Goal: Book appointment/travel/reservation

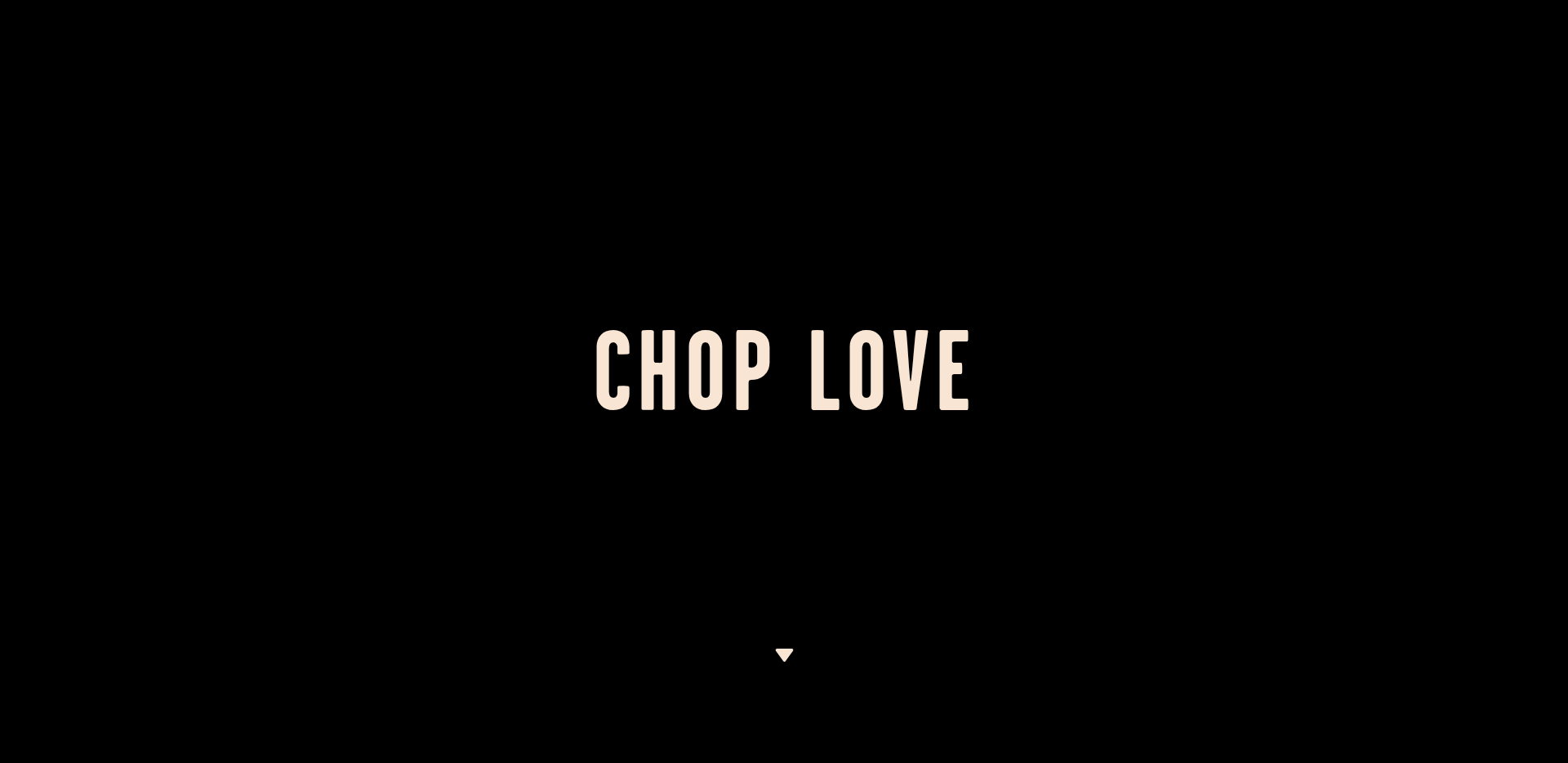
click at [778, 635] on div at bounding box center [784, 381] width 1568 height 763
click at [778, 653] on img at bounding box center [784, 656] width 21 height 13
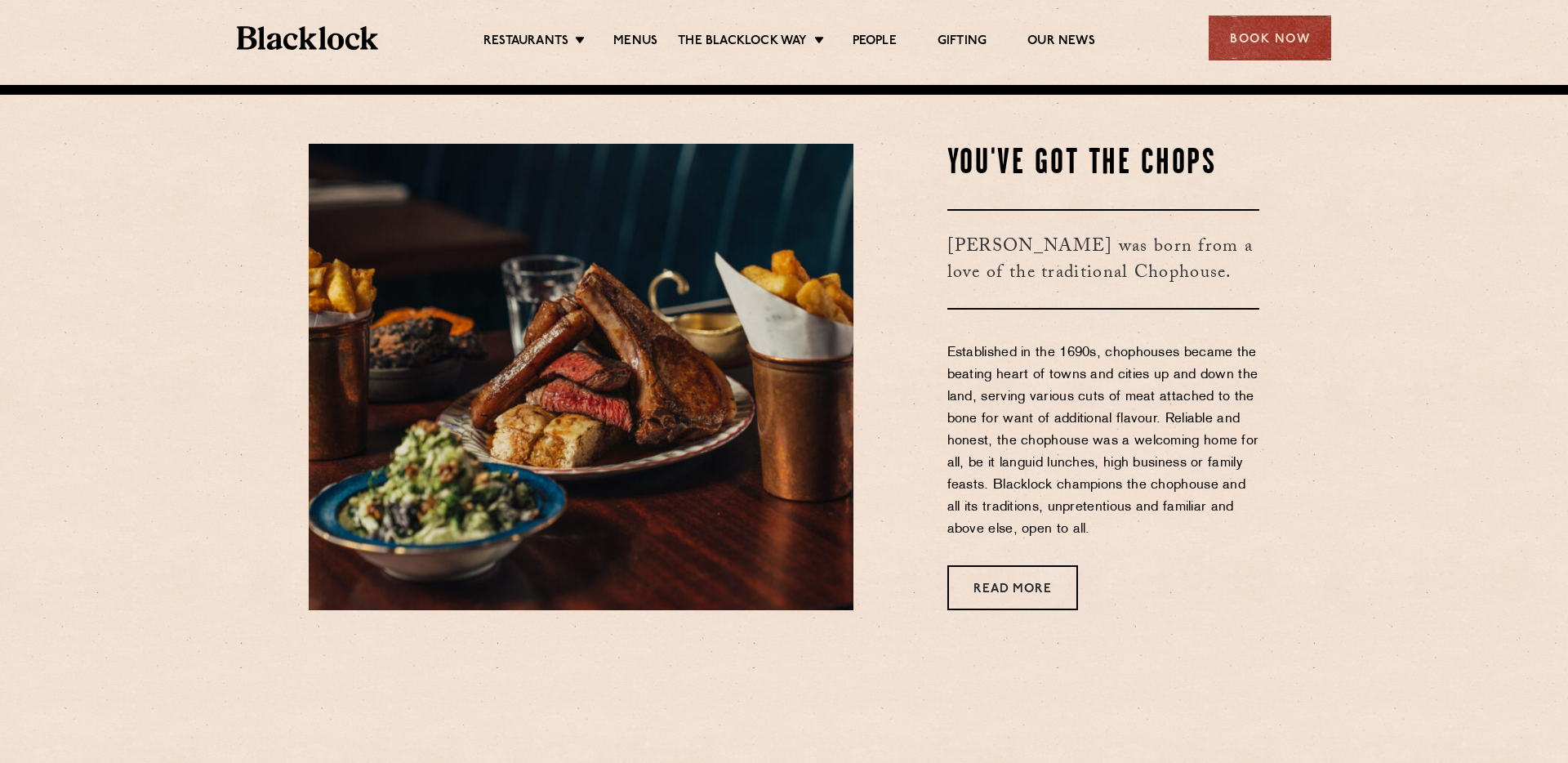
scroll to position [678, 0]
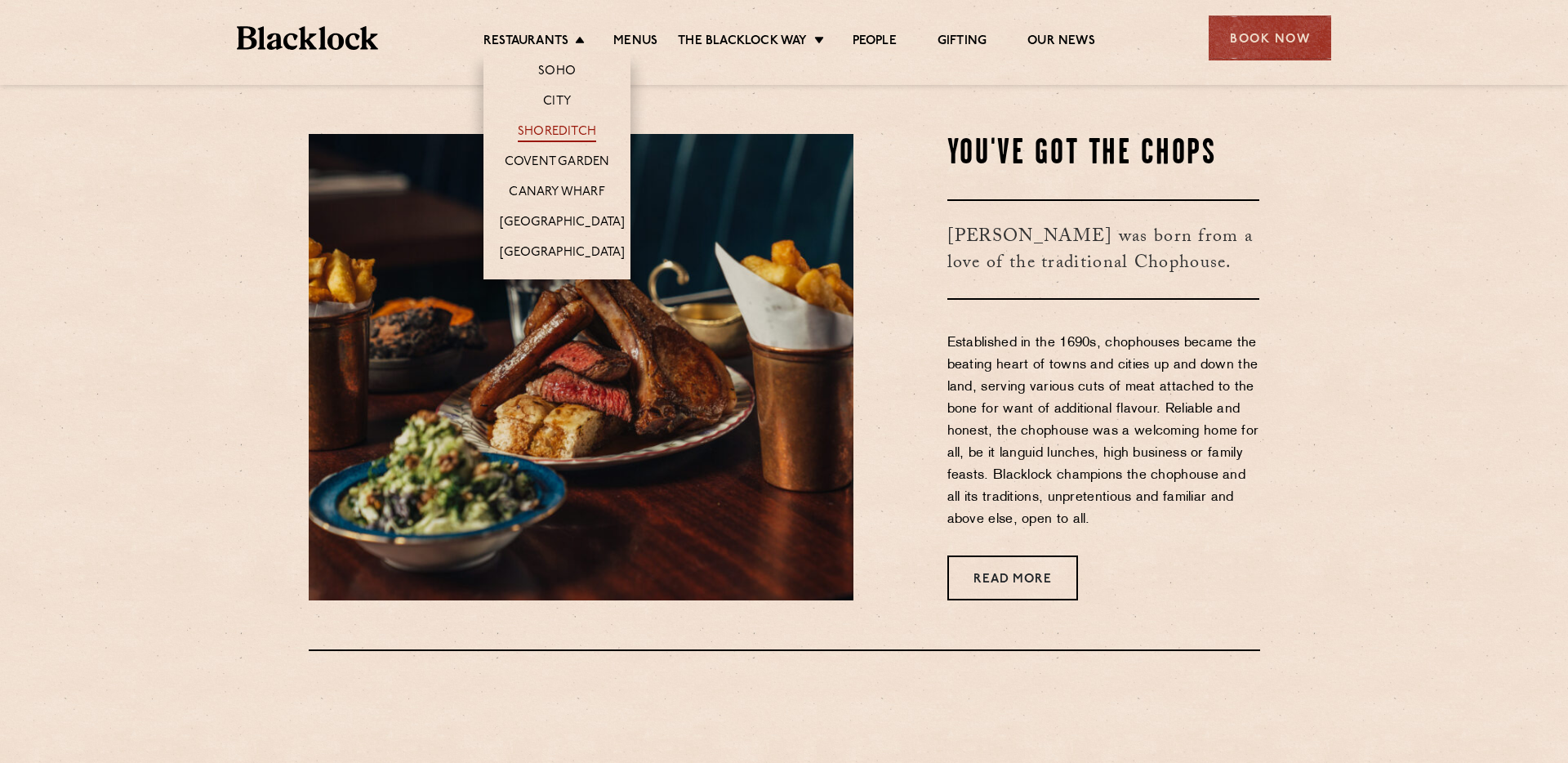
click at [569, 131] on link "Shoreditch" at bounding box center [557, 133] width 79 height 18
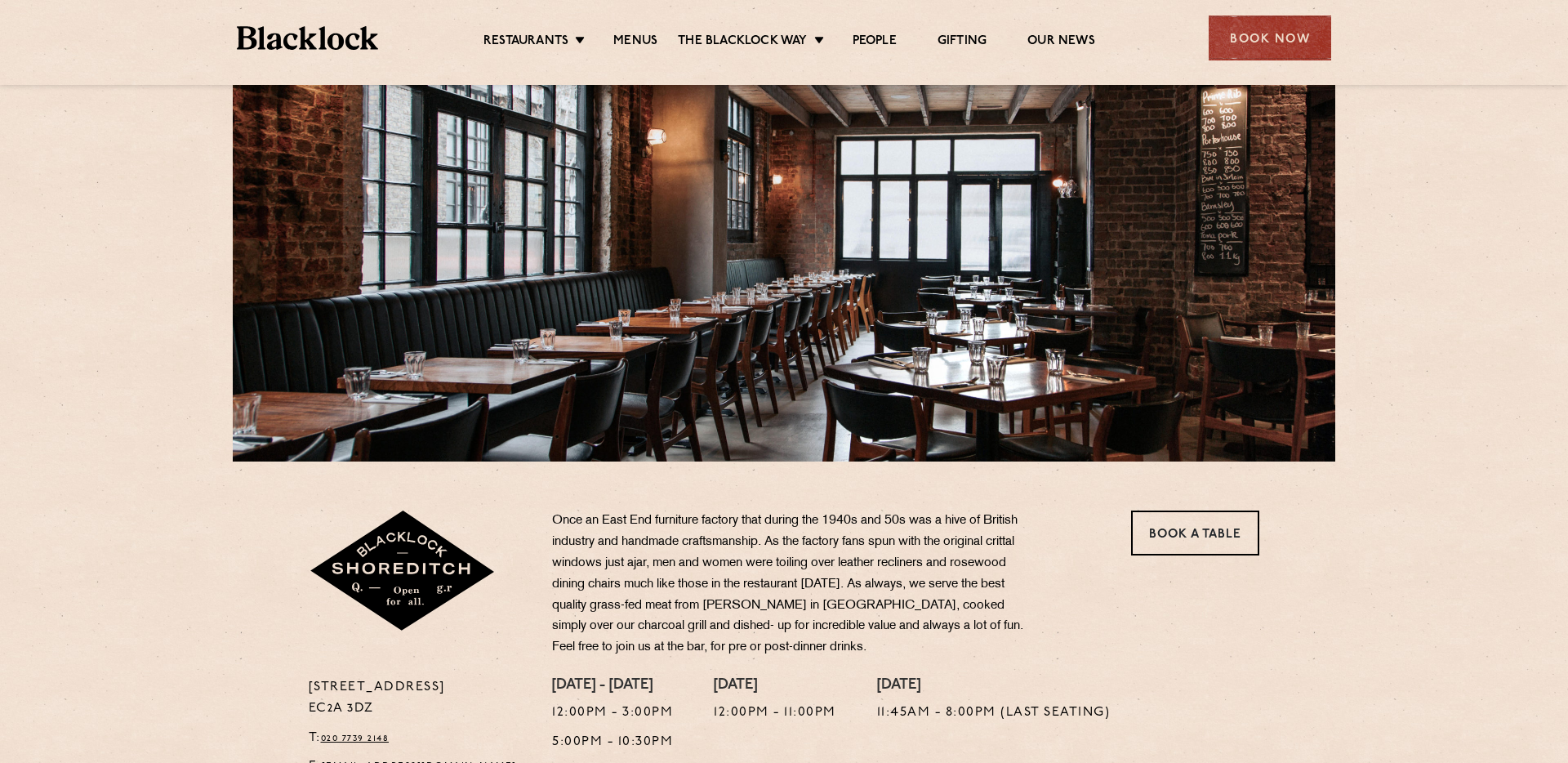
scroll to position [124, 0]
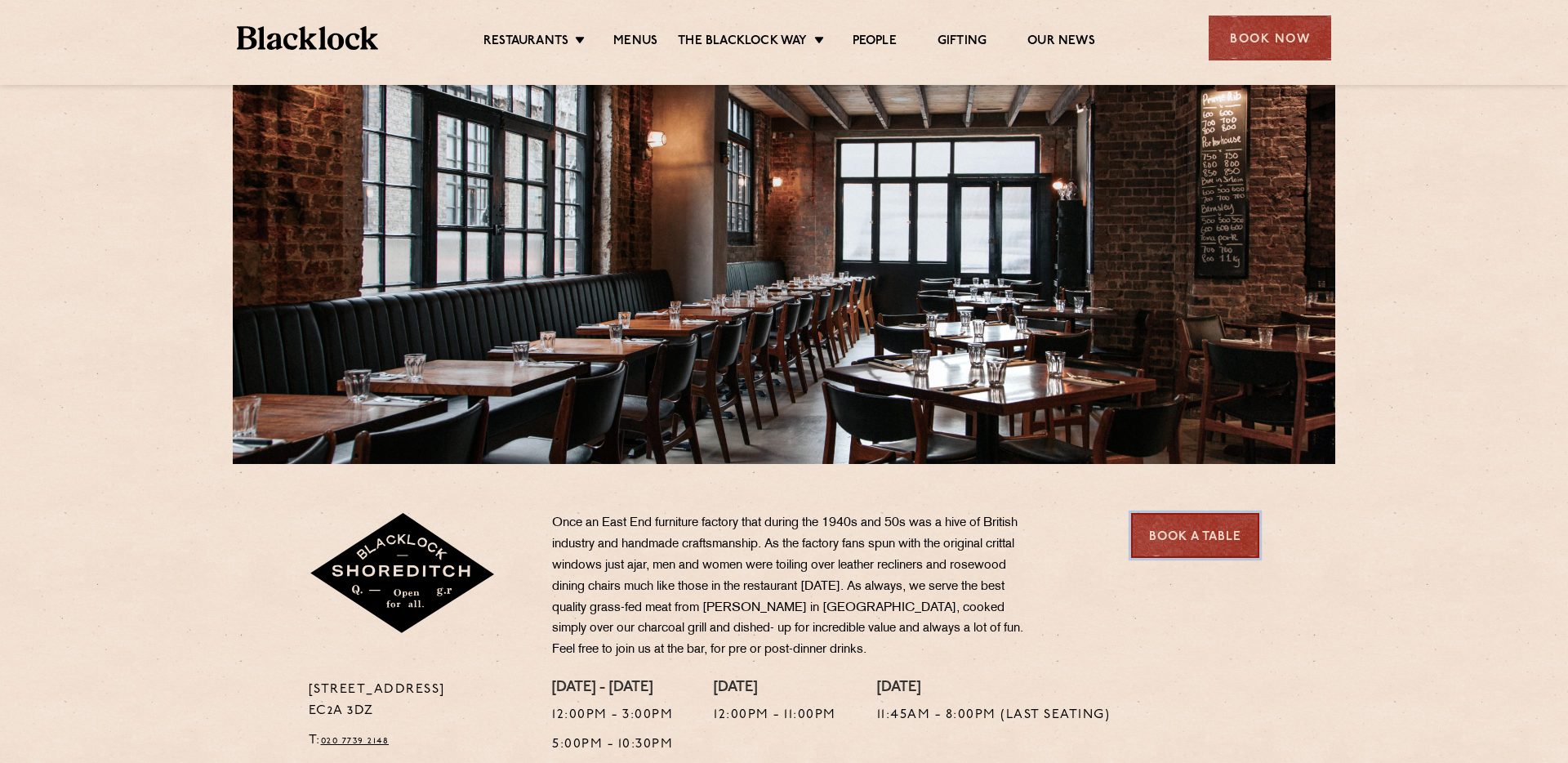
click at [1177, 520] on link "Book a Table" at bounding box center [1195, 535] width 128 height 45
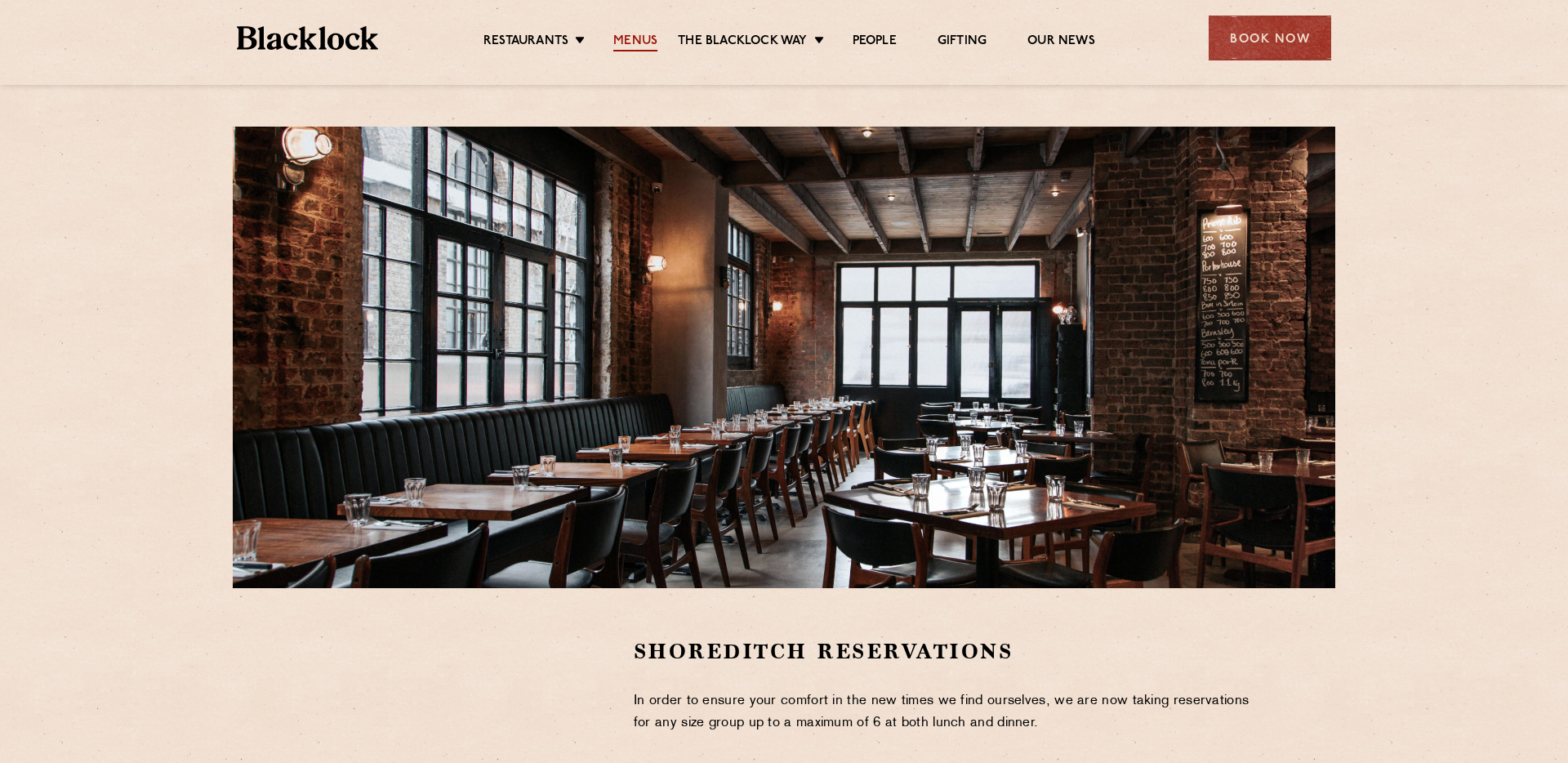
click at [648, 38] on link "Menus" at bounding box center [635, 42] width 44 height 18
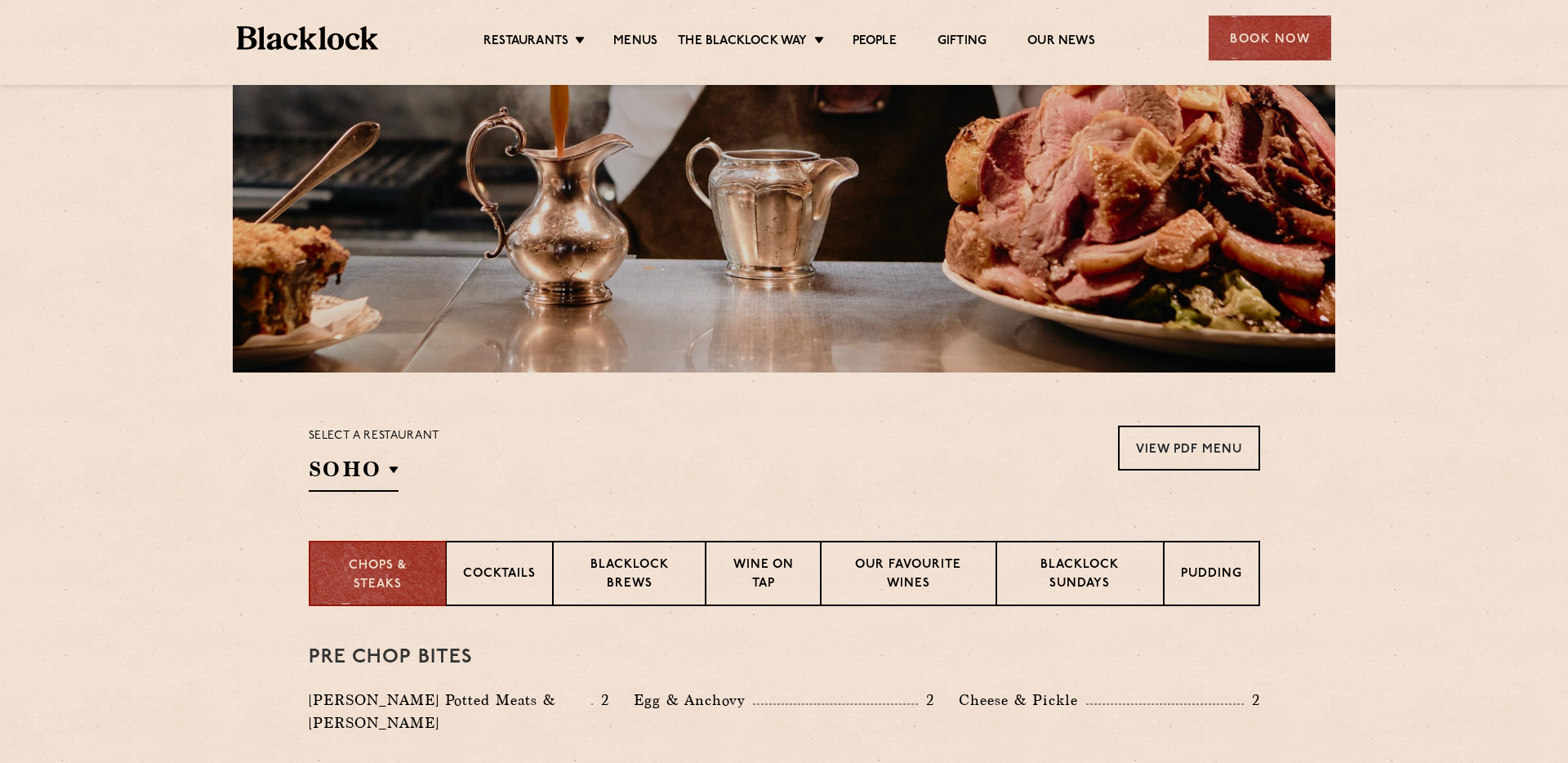
scroll to position [276, 0]
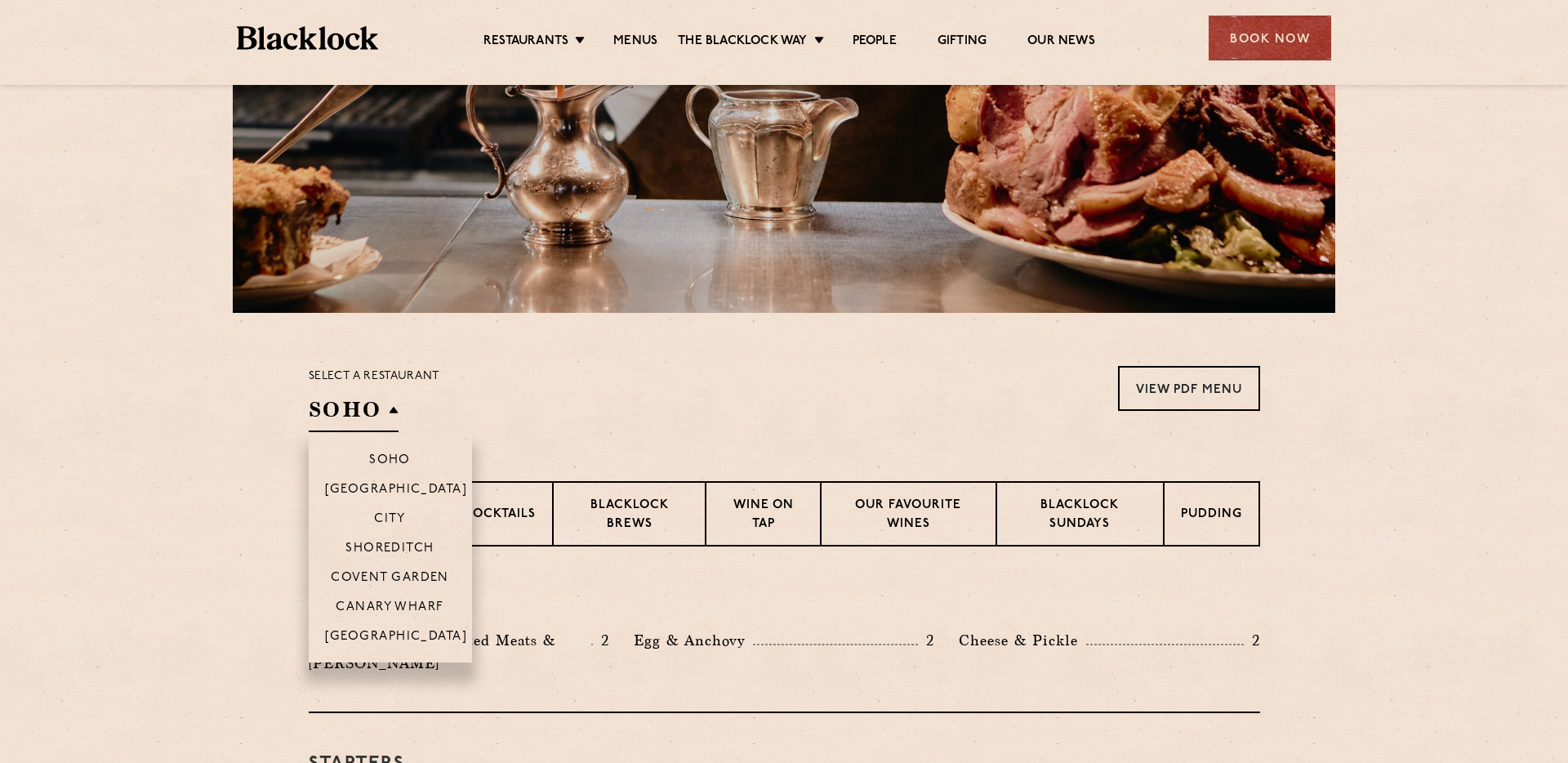
click at [368, 403] on h2 "SOHO" at bounding box center [353, 413] width 90 height 37
click at [406, 549] on p "Shoreditch" at bounding box center [390, 549] width 89 height 16
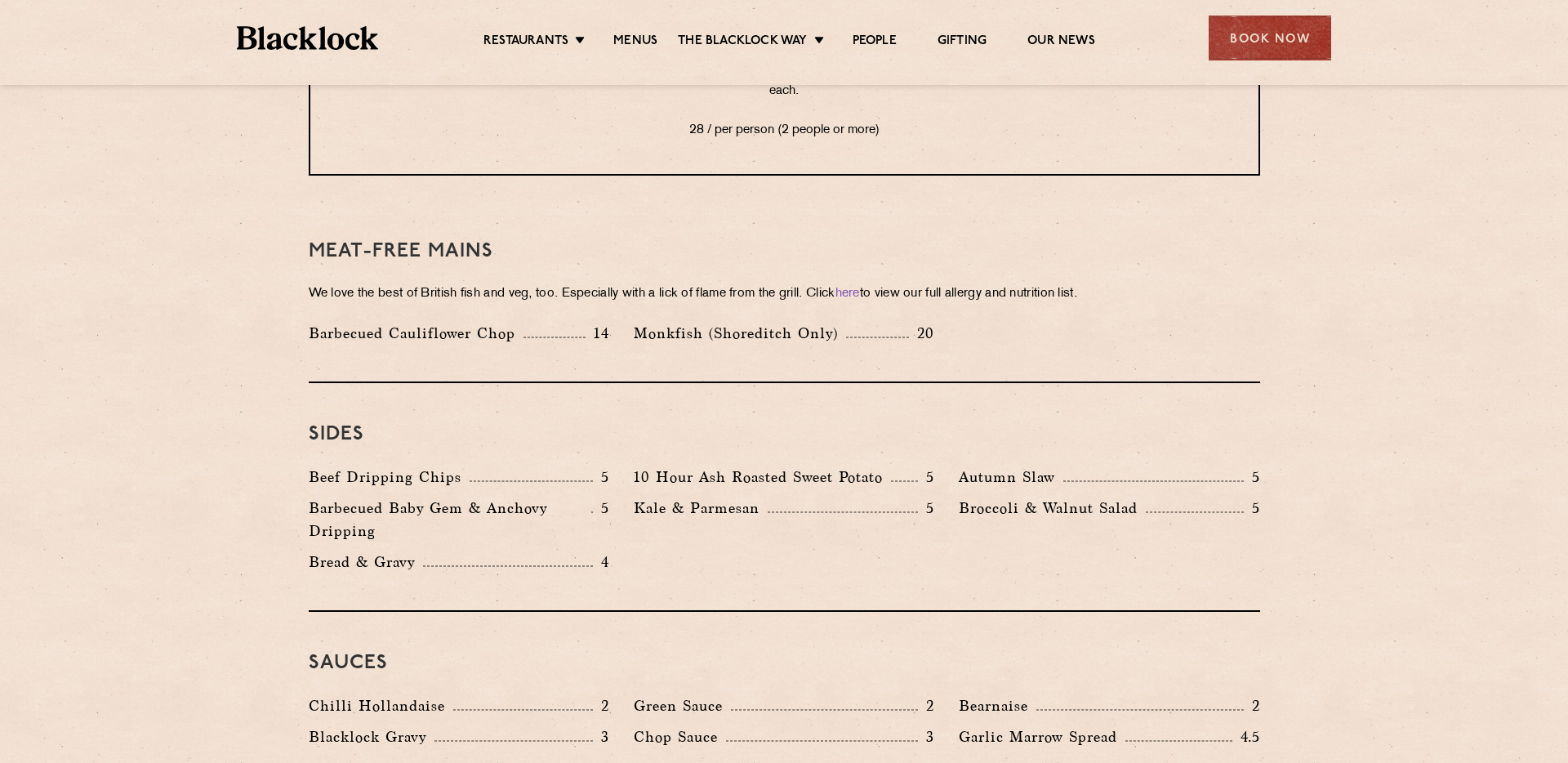
scroll to position [2245, 0]
